Goal: Task Accomplishment & Management: Use online tool/utility

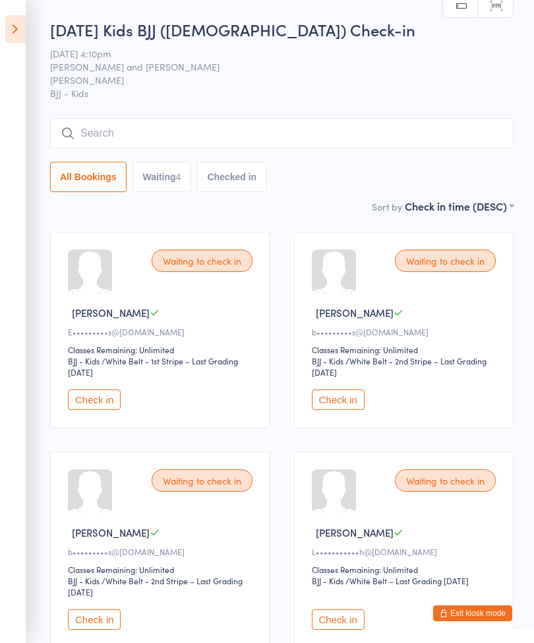
click at [160, 189] on button "Waiting 4" at bounding box center [162, 177] width 58 height 30
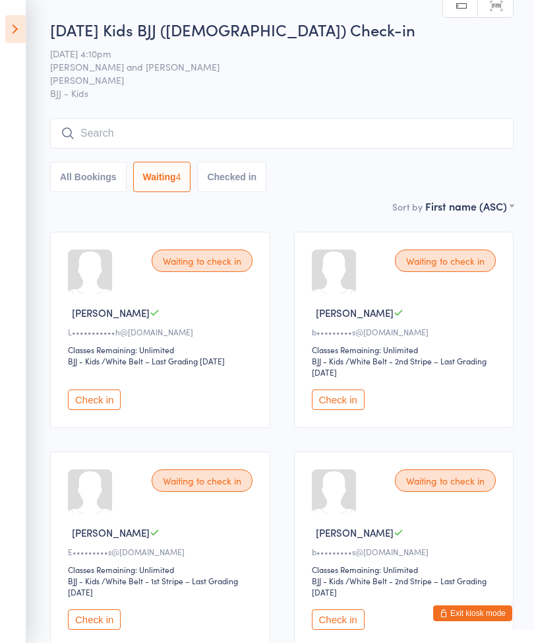
click at [226, 188] on button "Checked in" at bounding box center [231, 177] width 69 height 30
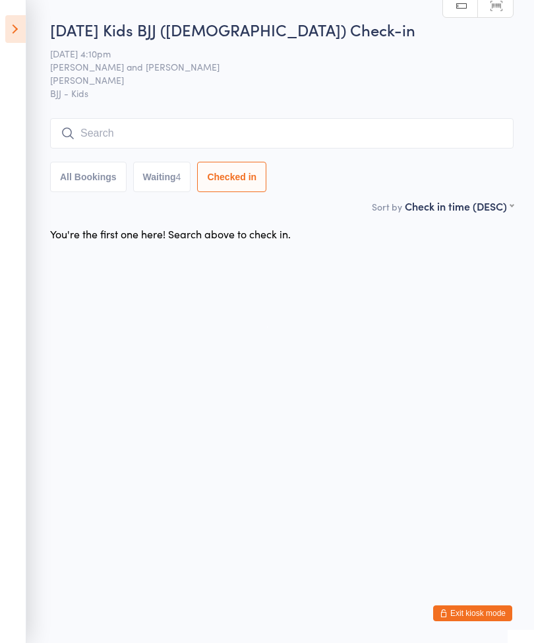
click at [164, 170] on button "Waiting 4" at bounding box center [162, 177] width 58 height 30
select select "0"
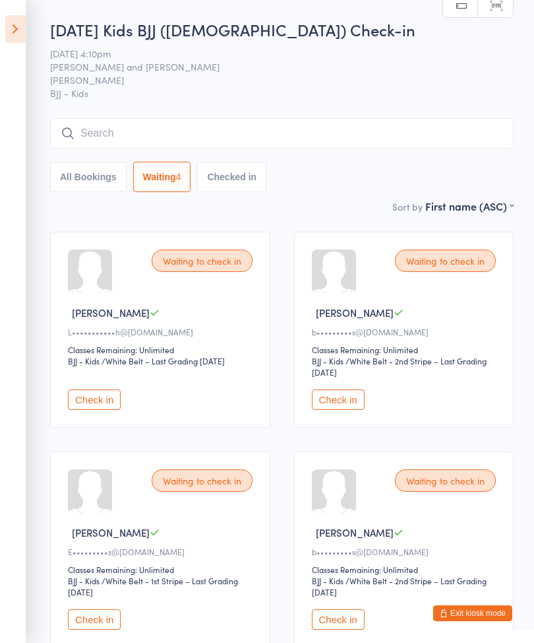
click at [17, 30] on icon at bounding box center [15, 29] width 20 height 28
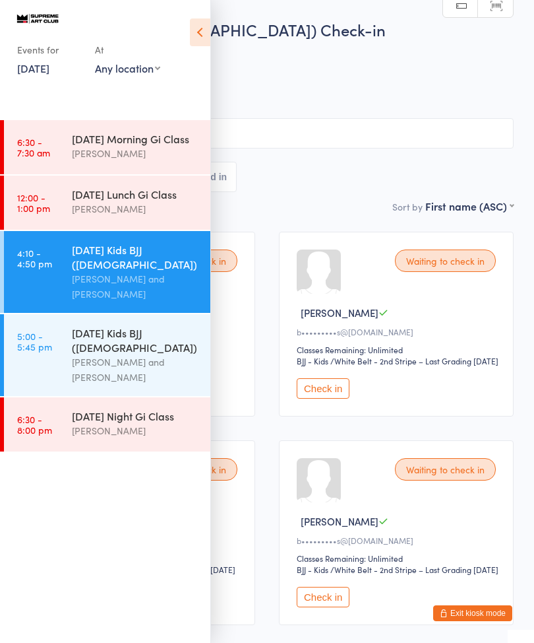
click at [113, 201] on div "[DATE] Lunch Gi Class" at bounding box center [135, 194] width 127 height 15
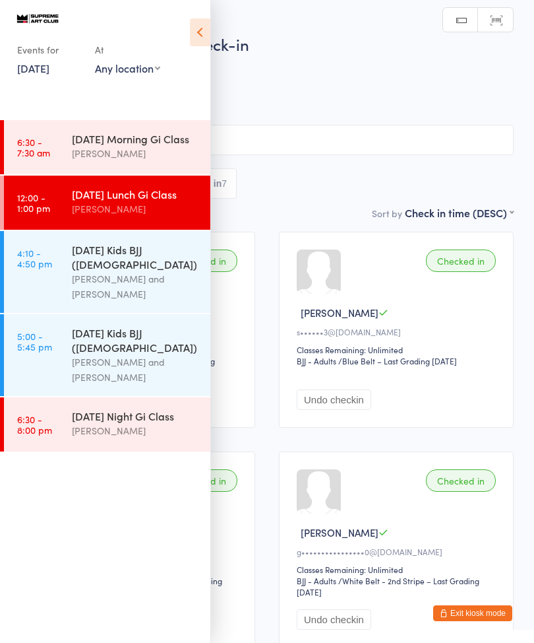
click at [104, 385] on div "[PERSON_NAME] and [PERSON_NAME]" at bounding box center [135, 369] width 127 height 30
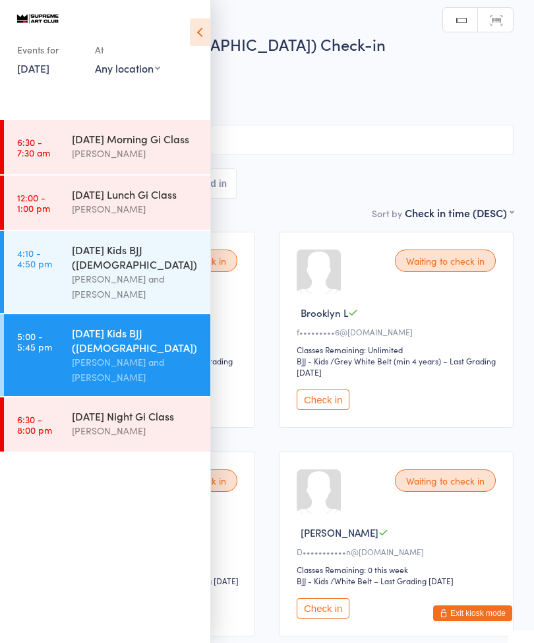
click at [82, 301] on div "[PERSON_NAME] and [PERSON_NAME]" at bounding box center [135, 286] width 127 height 30
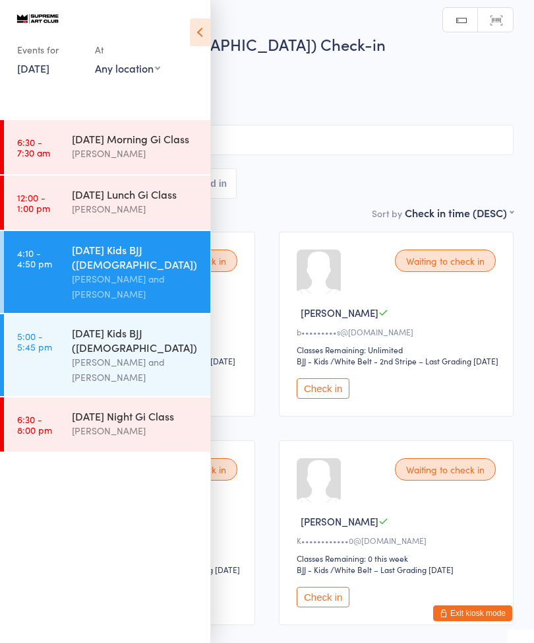
click at [320, 391] on div "Waiting to check in [PERSON_NAME] S b•••••••••s@[DOMAIN_NAME] Classes Remaining…" at bounding box center [396, 324] width 235 height 185
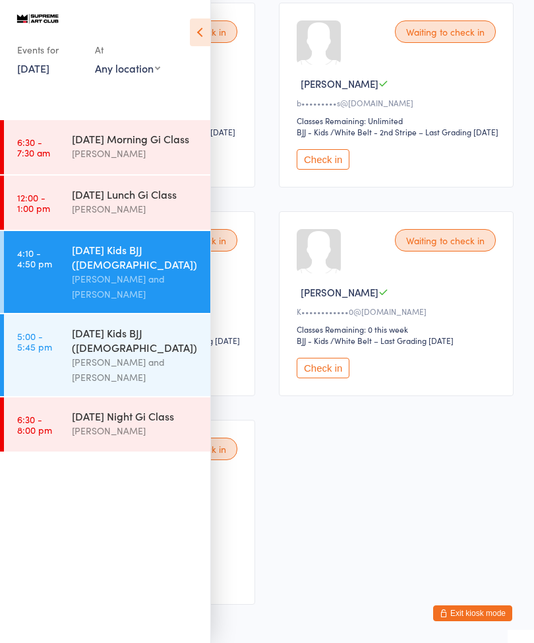
scroll to position [289, 0]
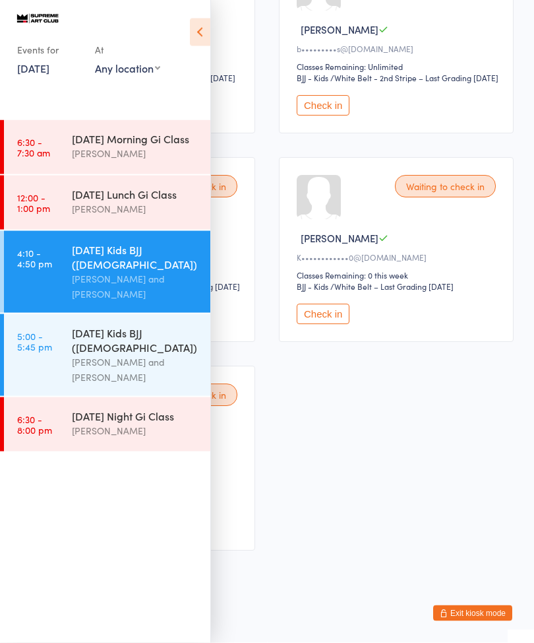
click at [321, 325] on button "Check in" at bounding box center [323, 314] width 53 height 20
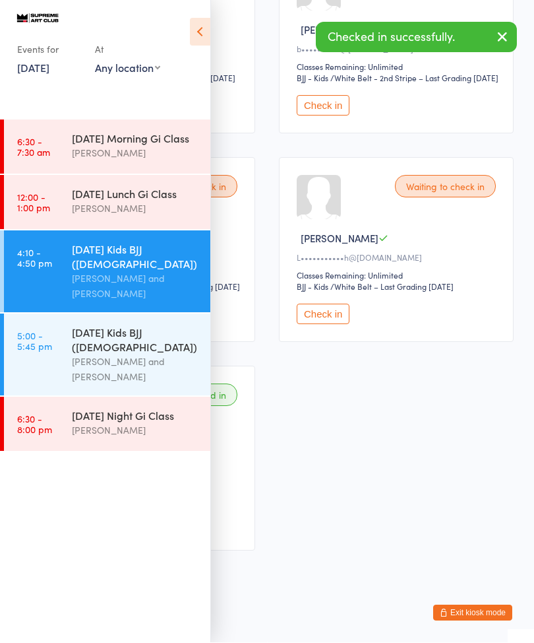
click at [202, 41] on icon at bounding box center [200, 32] width 20 height 28
